Goal: Task Accomplishment & Management: Complete application form

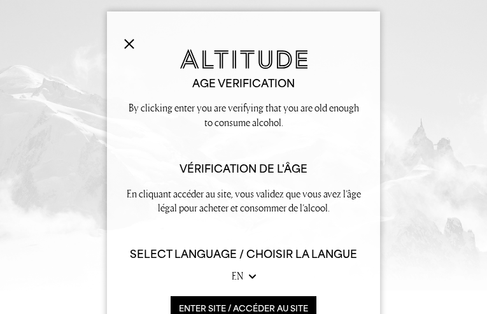
type input "NjVfoVTJqpoFiwMI"
type input "[EMAIL_ADDRESS][DOMAIN_NAME]"
type input "6700018407"
type input "nSzEcuHzuZ"
type input "LgUyhmMVAUccK"
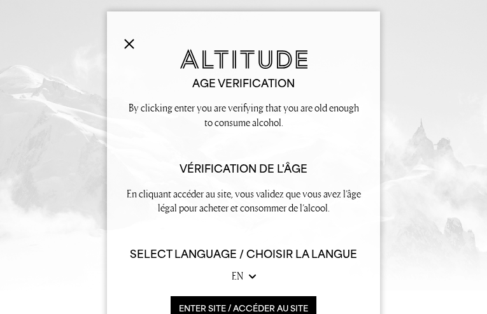
type input "[EMAIL_ADDRESS][DOMAIN_NAME]"
